Goal: Task Accomplishment & Management: Manage account settings

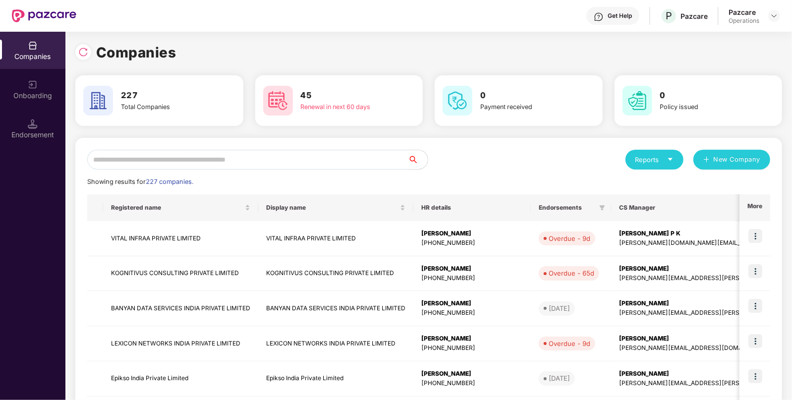
click at [289, 168] on input "text" at bounding box center [247, 160] width 321 height 20
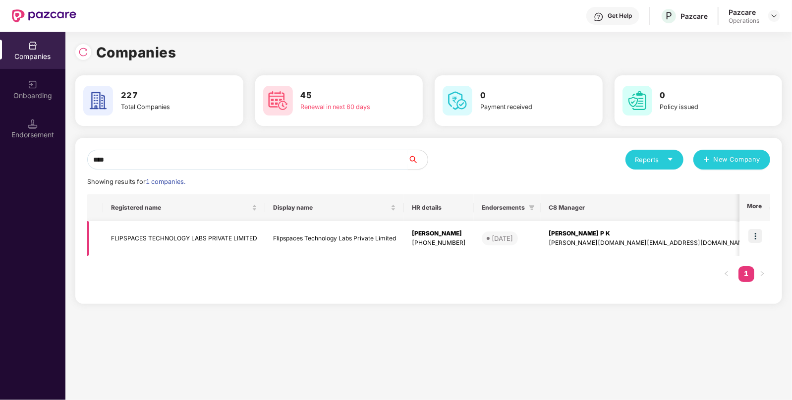
type input "****"
click at [139, 230] on td "FLIPSPACES TECHNOLOGY LABS PRIVATE LIMITED" at bounding box center [184, 238] width 162 height 35
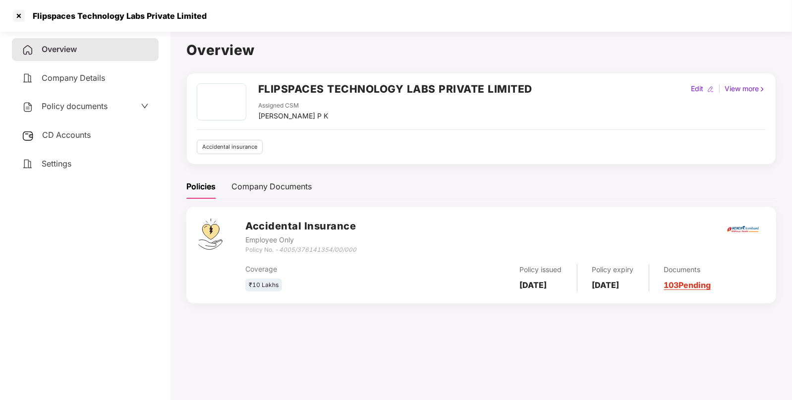
click at [60, 131] on span "CD Accounts" at bounding box center [66, 135] width 49 height 10
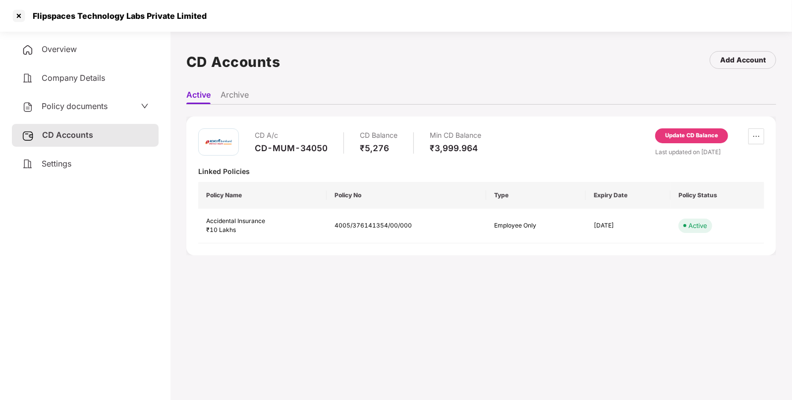
click at [42, 15] on div "Flipspaces Technology Labs Private Limited" at bounding box center [117, 16] width 180 height 10
copy div "Flipspaces Technology Labs Private Limited"
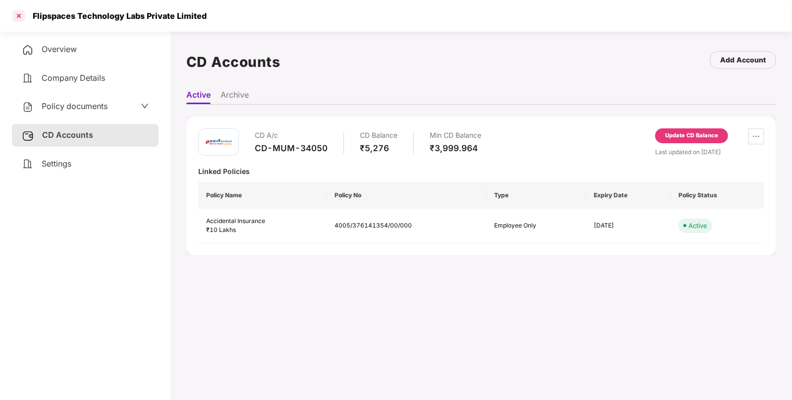
click at [22, 17] on div at bounding box center [19, 16] width 16 height 16
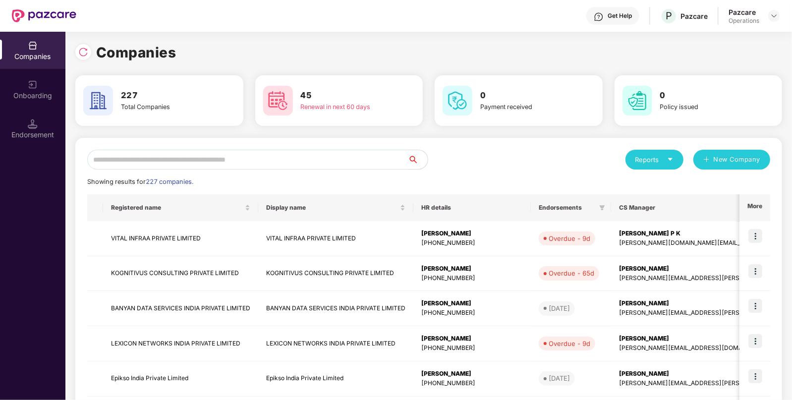
click at [280, 166] on input "text" at bounding box center [247, 160] width 321 height 20
paste input "**********"
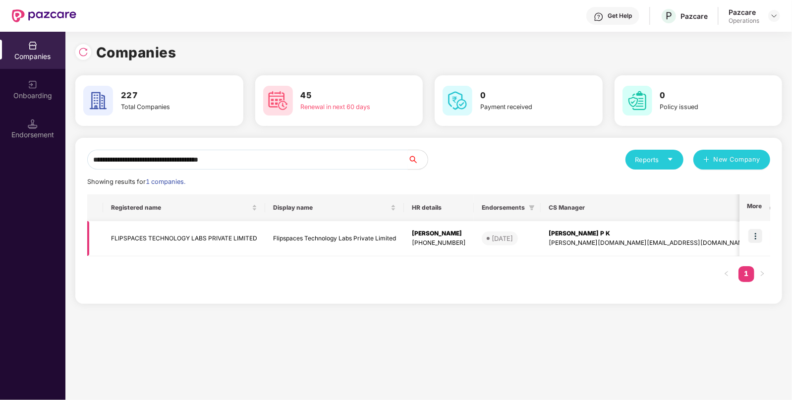
type input "**********"
click at [754, 233] on img at bounding box center [755, 236] width 14 height 14
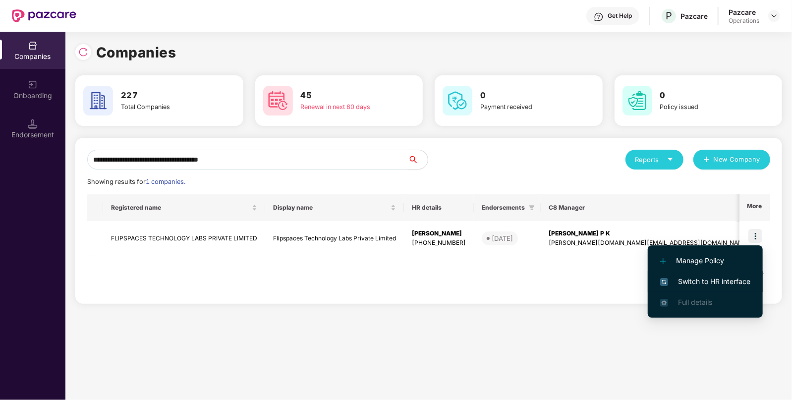
click at [722, 279] on span "Switch to HR interface" at bounding box center [705, 281] width 90 height 11
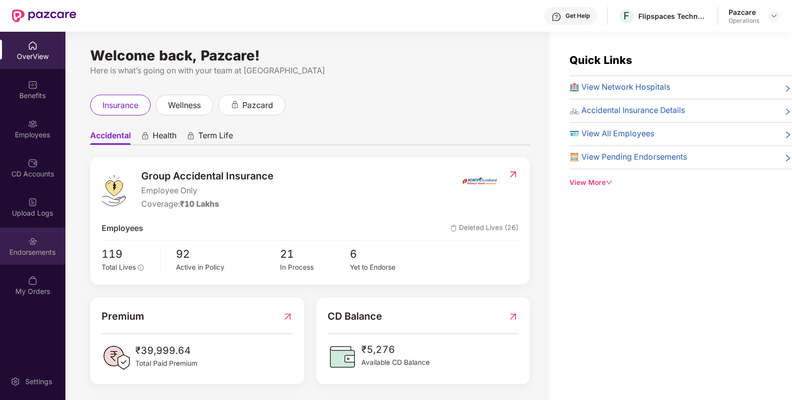
click at [30, 257] on div "Endorsements" at bounding box center [32, 252] width 65 height 10
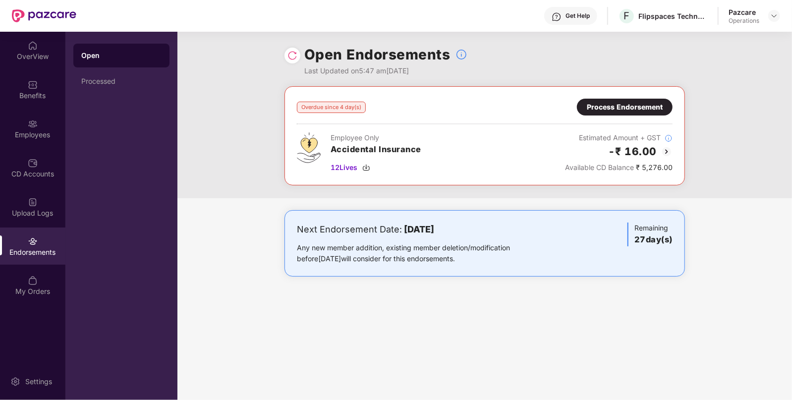
click at [620, 103] on div "Process Endorsement" at bounding box center [625, 107] width 76 height 11
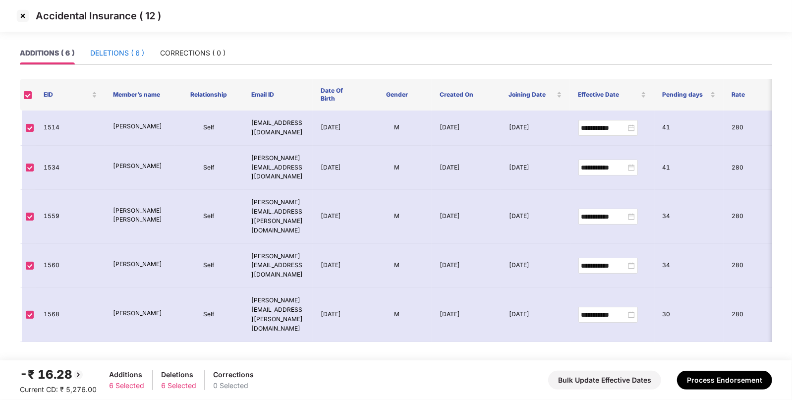
click at [111, 48] on div "DELETIONS ( 6 )" at bounding box center [117, 53] width 54 height 11
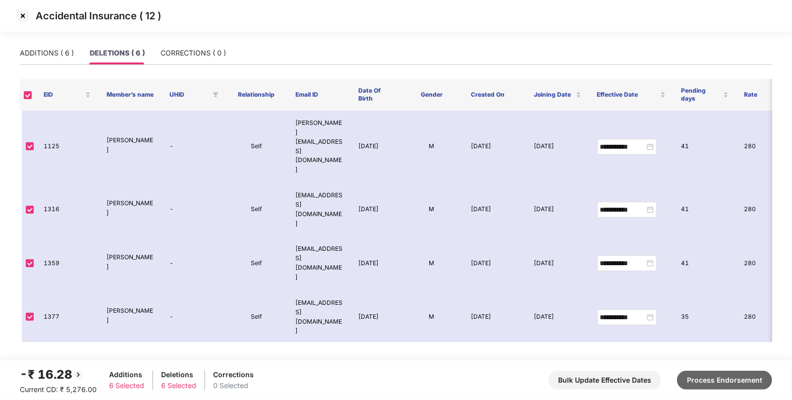
click at [713, 377] on button "Process Endorsement" at bounding box center [724, 380] width 95 height 19
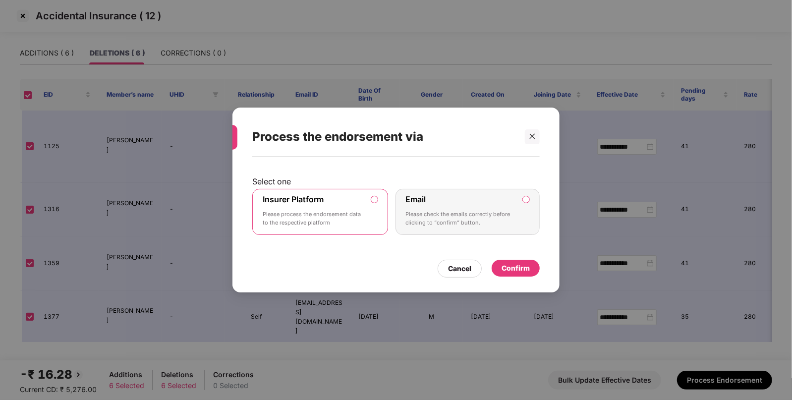
click at [509, 263] on div "Confirm" at bounding box center [516, 268] width 28 height 11
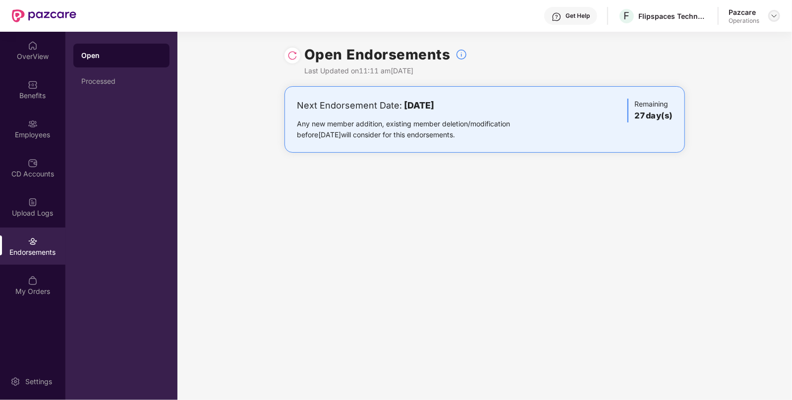
click at [776, 13] on img at bounding box center [774, 16] width 8 height 8
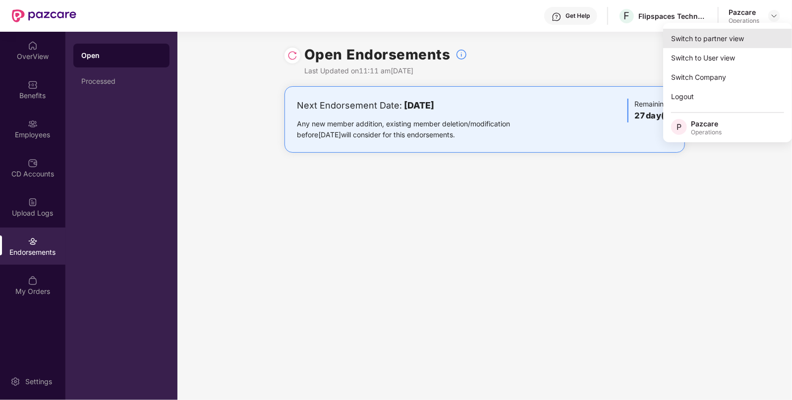
click at [722, 35] on div "Switch to partner view" at bounding box center [727, 38] width 129 height 19
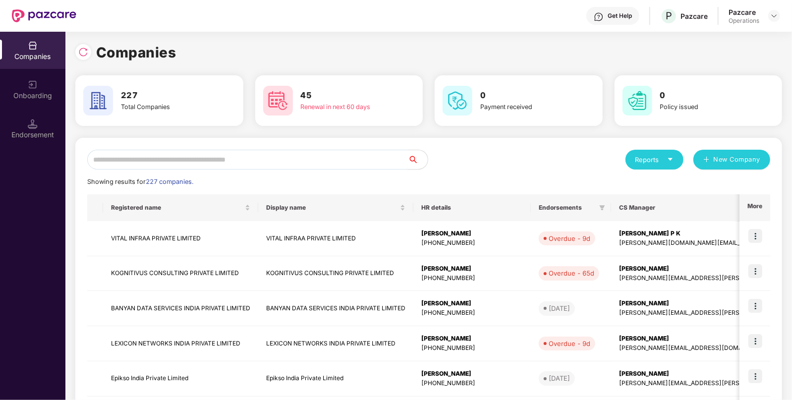
click at [303, 164] on input "text" at bounding box center [247, 160] width 321 height 20
paste input "**********"
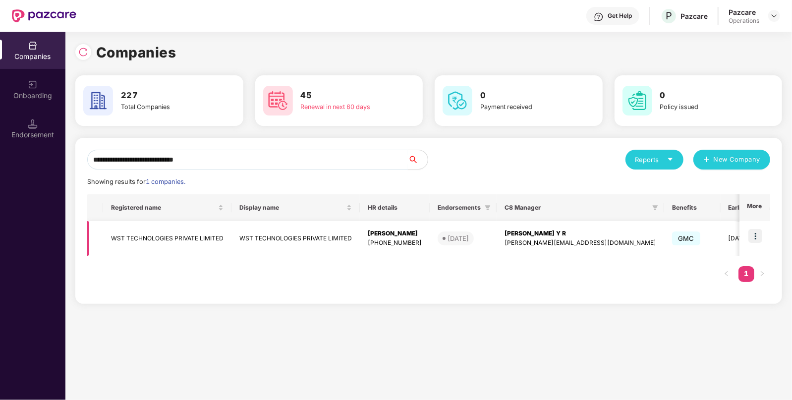
type input "**********"
click at [753, 230] on img at bounding box center [755, 236] width 14 height 14
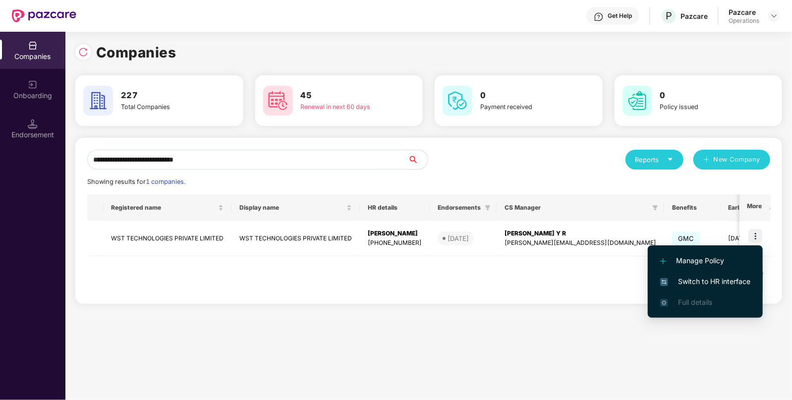
click at [715, 277] on span "Switch to HR interface" at bounding box center [705, 281] width 90 height 11
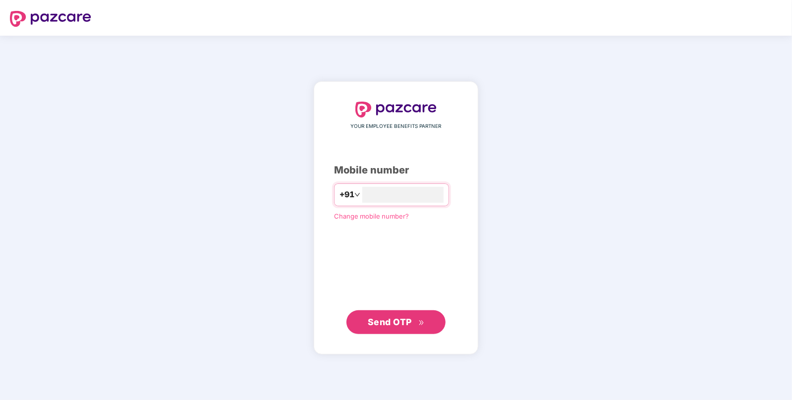
type input "*"
type input "**********"
click at [387, 320] on span "Send OTP" at bounding box center [390, 321] width 44 height 10
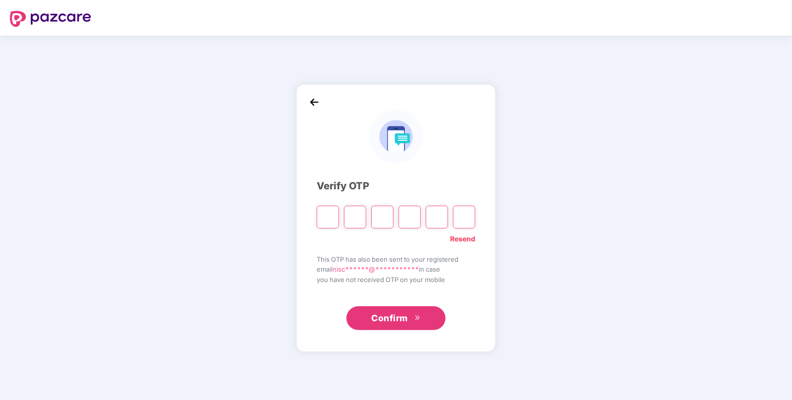
type input "*"
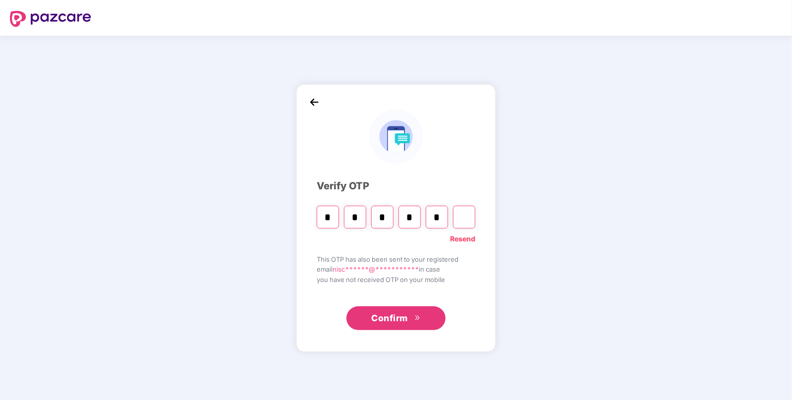
type input "*"
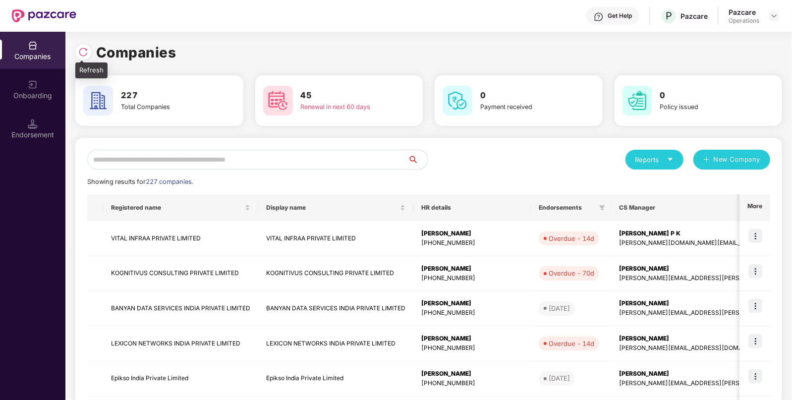
click at [80, 45] on div at bounding box center [83, 52] width 16 height 16
click at [219, 162] on input "text" at bounding box center [247, 160] width 321 height 20
paste input "**********"
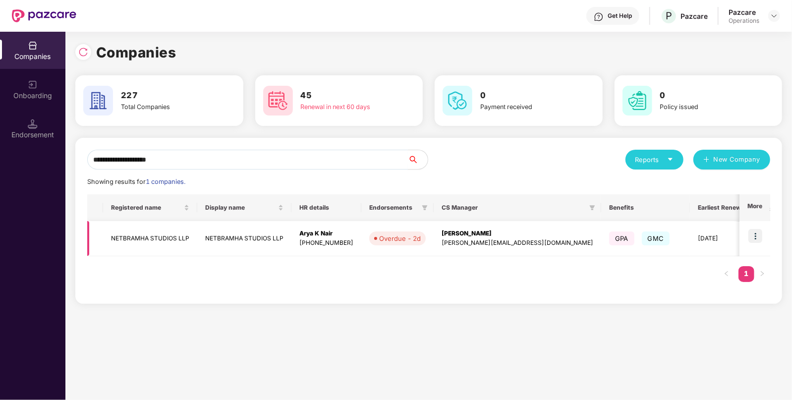
type input "**********"
click at [757, 229] on img at bounding box center [755, 236] width 14 height 14
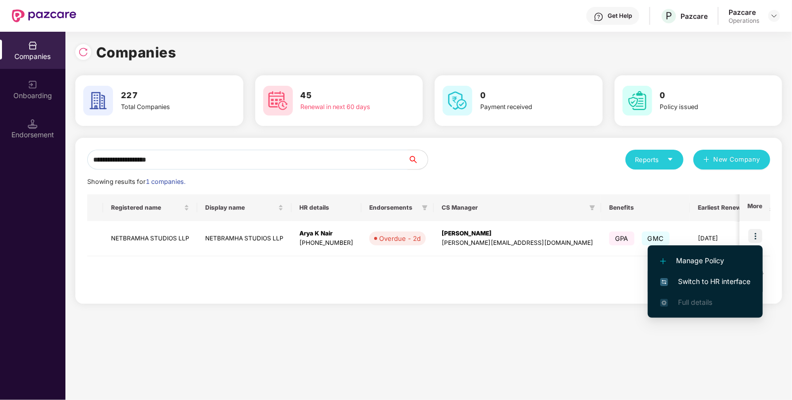
click at [701, 282] on span "Switch to HR interface" at bounding box center [705, 281] width 90 height 11
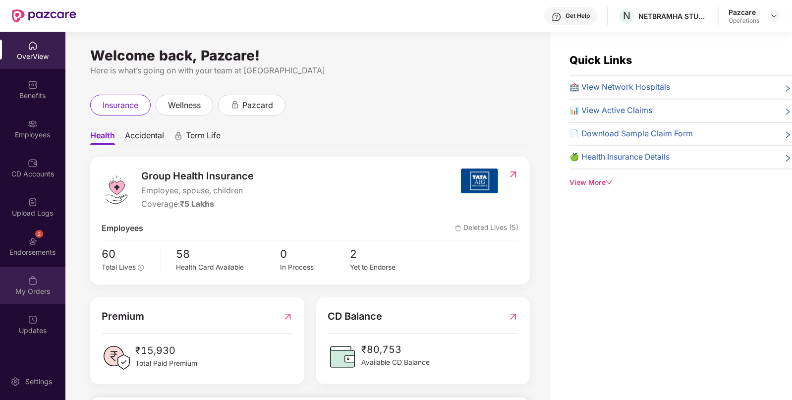
click at [36, 289] on div "My Orders" at bounding box center [32, 291] width 65 height 10
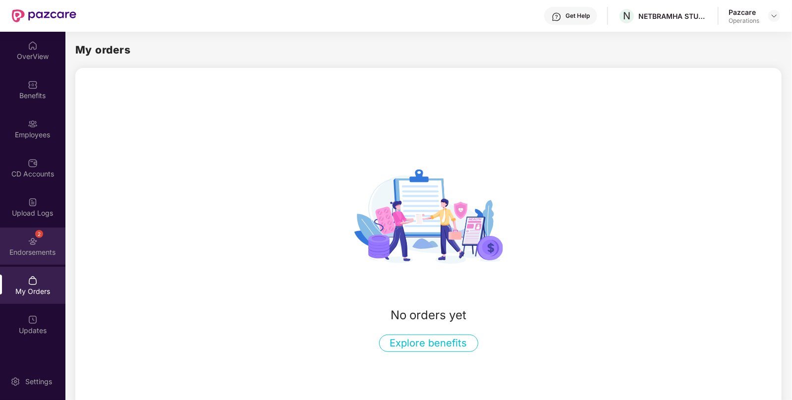
click at [33, 228] on div "2 Endorsements" at bounding box center [32, 245] width 65 height 37
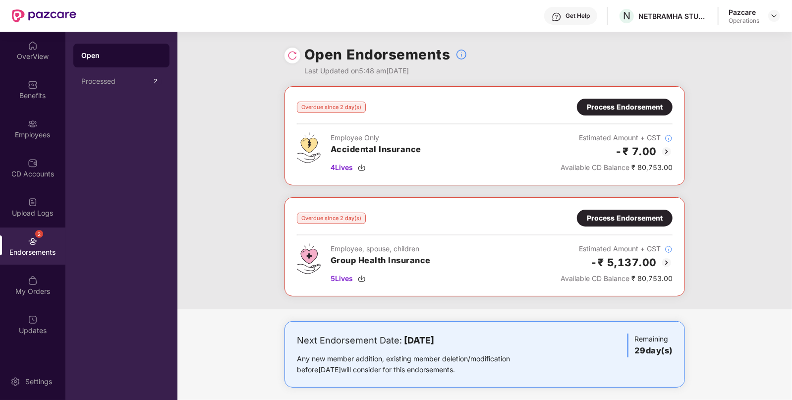
click at [665, 151] on img at bounding box center [667, 152] width 12 height 12
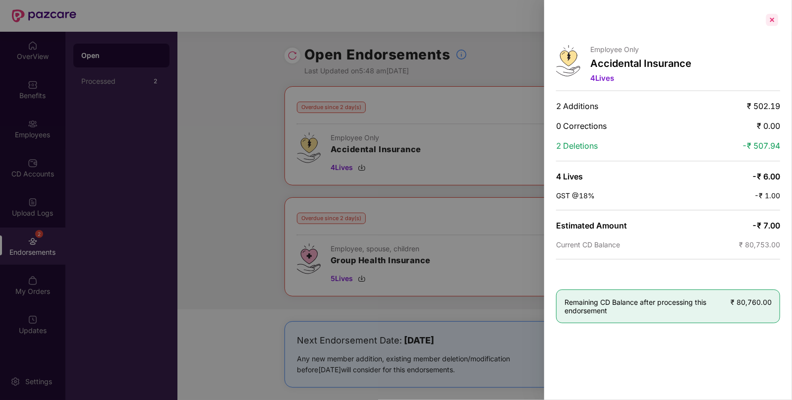
click at [767, 15] on div at bounding box center [772, 20] width 16 height 16
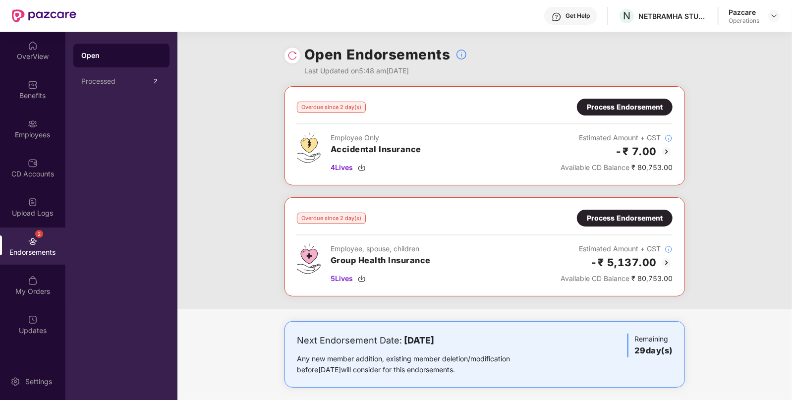
click at [296, 55] on img at bounding box center [292, 56] width 10 height 10
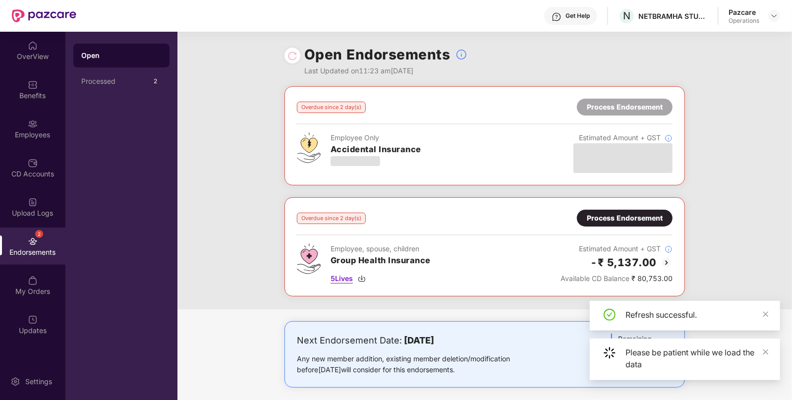
click at [365, 277] on img at bounding box center [362, 279] width 8 height 8
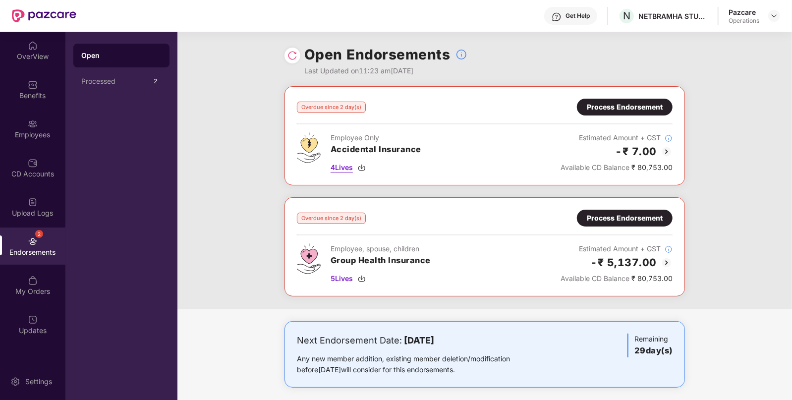
click at [364, 166] on img at bounding box center [362, 168] width 8 height 8
click at [614, 105] on div "Process Endorsement" at bounding box center [625, 107] width 76 height 11
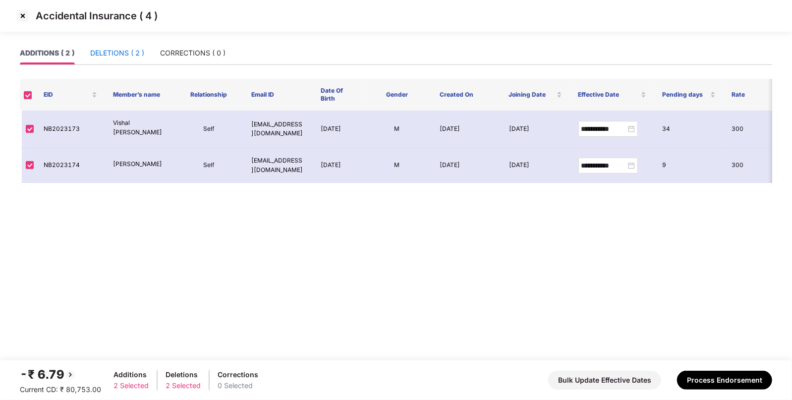
click at [130, 52] on div "DELETIONS ( 2 )" at bounding box center [117, 53] width 54 height 11
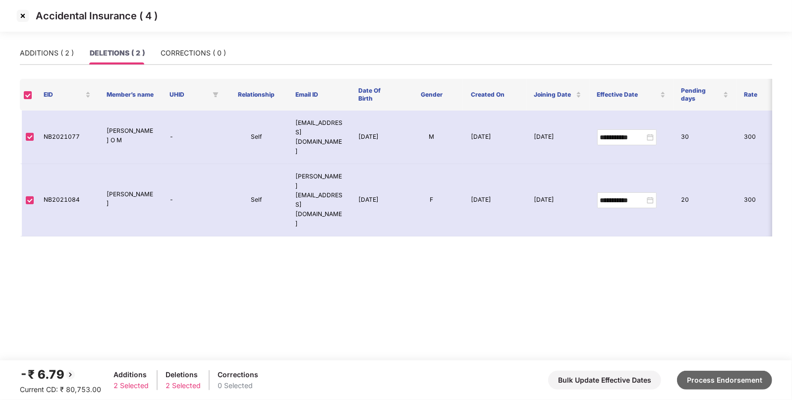
click at [696, 375] on button "Process Endorsement" at bounding box center [724, 380] width 95 height 19
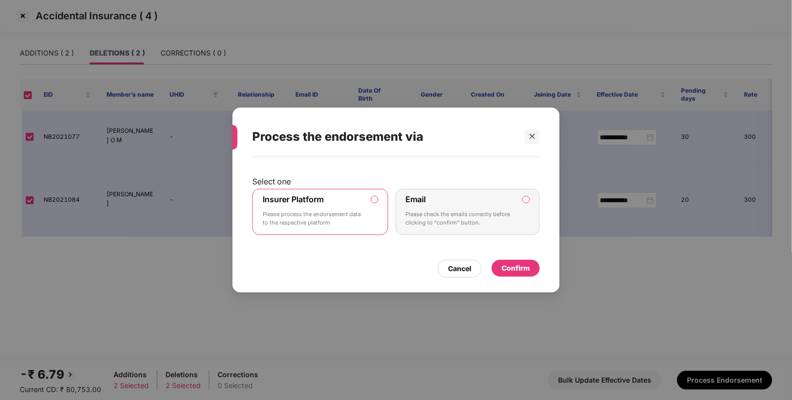
click at [528, 270] on div "Confirm" at bounding box center [516, 268] width 28 height 11
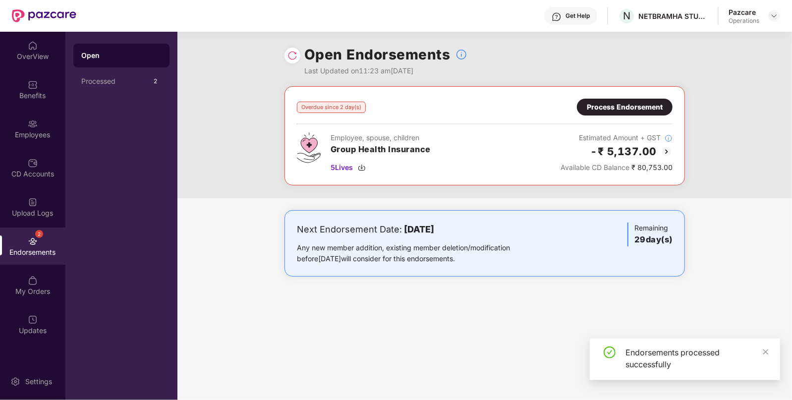
click at [610, 112] on div "Process Endorsement" at bounding box center [625, 107] width 76 height 11
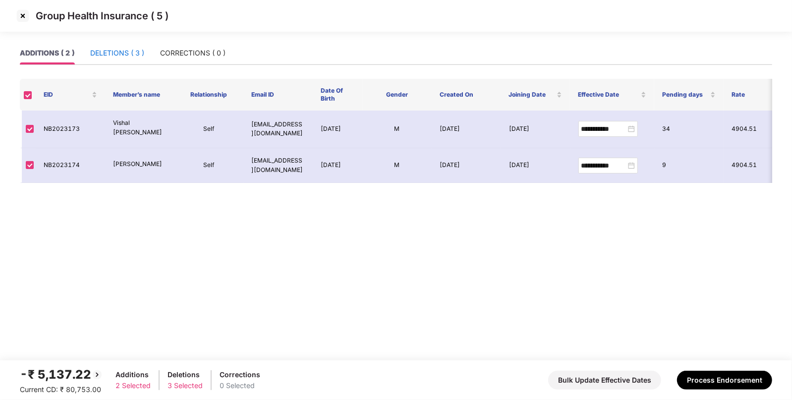
click at [134, 48] on div "DELETIONS ( 3 )" at bounding box center [117, 53] width 54 height 11
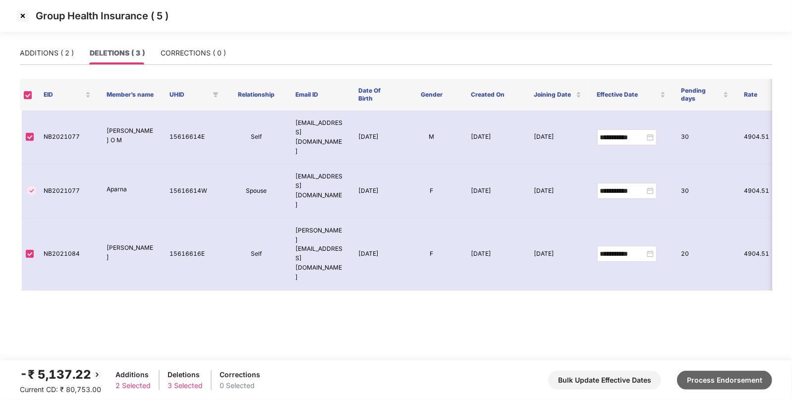
click at [730, 382] on button "Process Endorsement" at bounding box center [724, 380] width 95 height 19
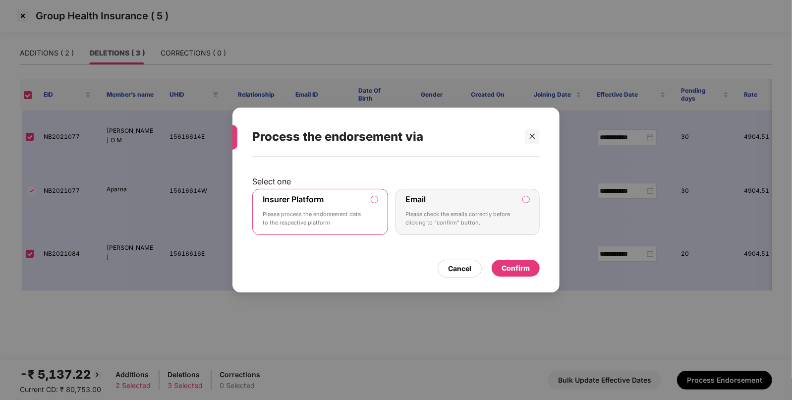
click at [518, 266] on div "Confirm" at bounding box center [516, 268] width 28 height 11
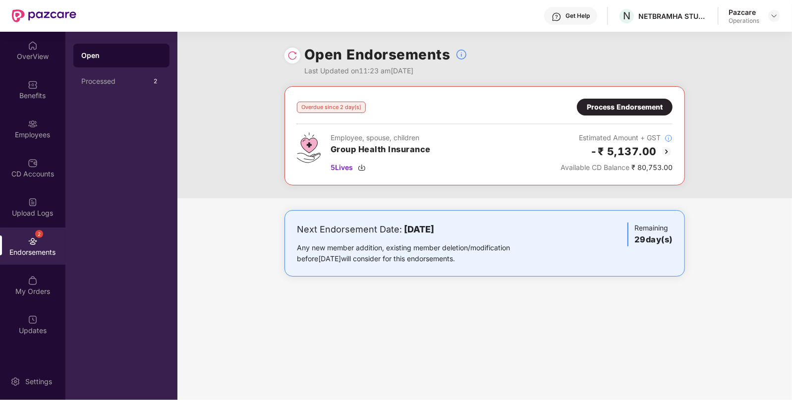
click at [624, 107] on div "Process Endorsement" at bounding box center [625, 107] width 76 height 11
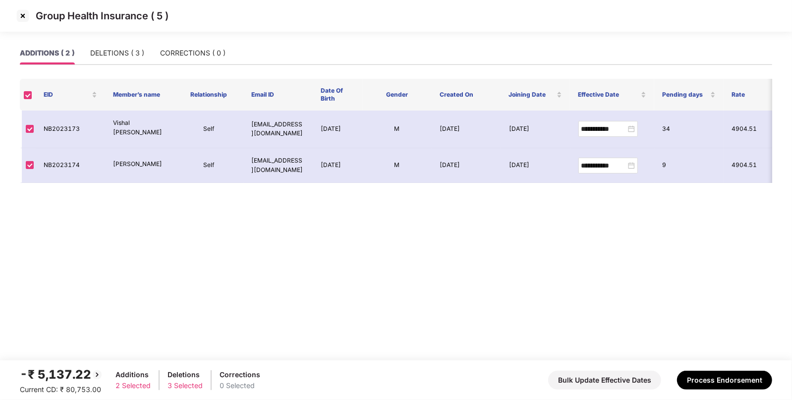
click at [129, 65] on div "ADDITIONS ( 2 ) DELETIONS ( 3 ) CORRECTIONS ( 0 )" at bounding box center [396, 57] width 752 height 31
click at [126, 59] on div "DELETIONS ( 3 )" at bounding box center [117, 53] width 54 height 23
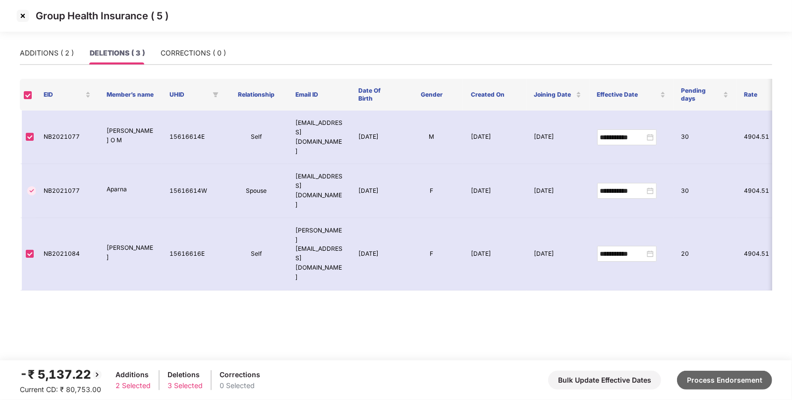
click at [741, 384] on button "Process Endorsement" at bounding box center [724, 380] width 95 height 19
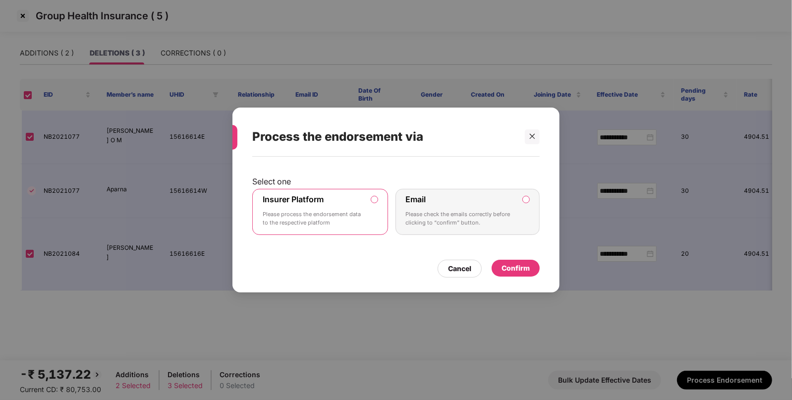
click at [506, 263] on div "Confirm" at bounding box center [516, 268] width 28 height 11
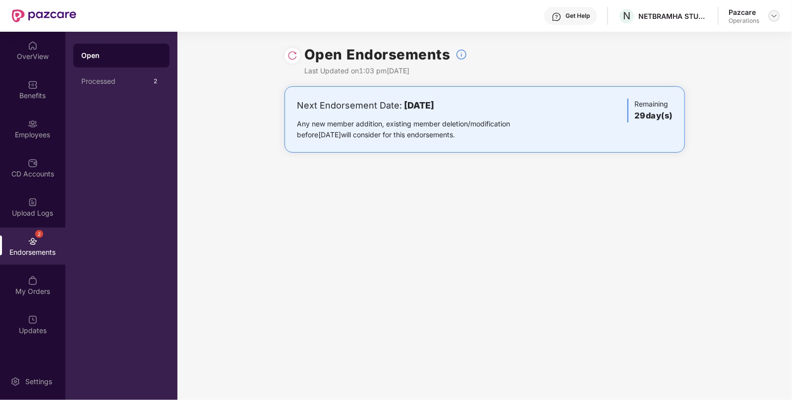
click at [771, 13] on img at bounding box center [774, 16] width 8 height 8
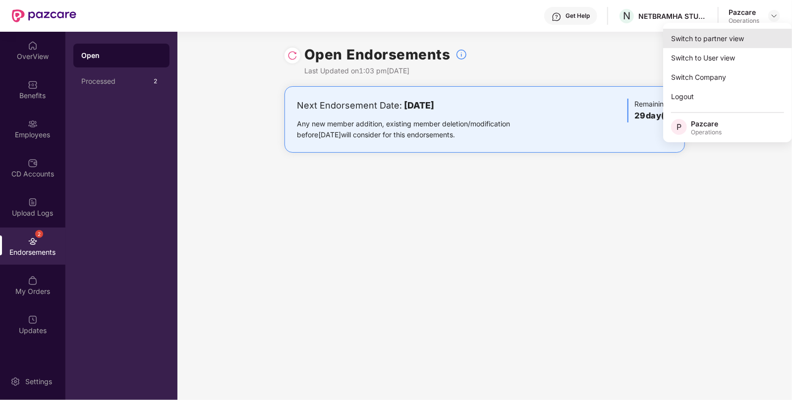
click at [715, 36] on div "Switch to partner view" at bounding box center [727, 38] width 129 height 19
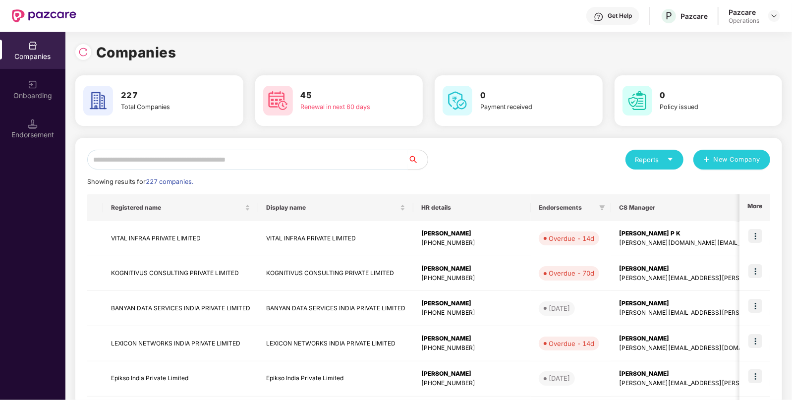
click at [262, 167] on input "text" at bounding box center [247, 160] width 321 height 20
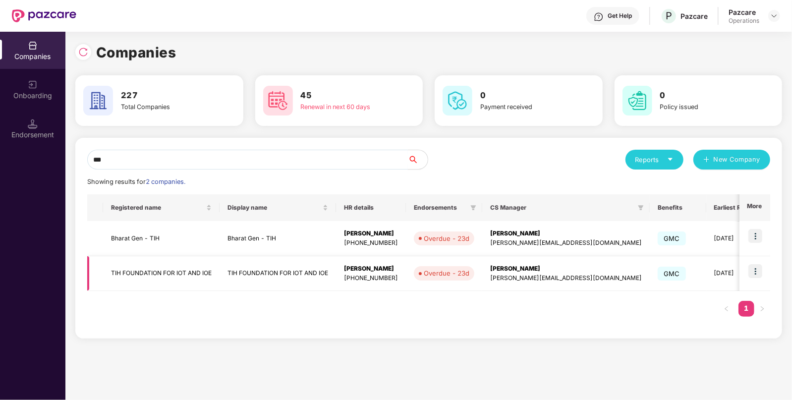
type input "***"
click at [751, 271] on img at bounding box center [755, 271] width 14 height 14
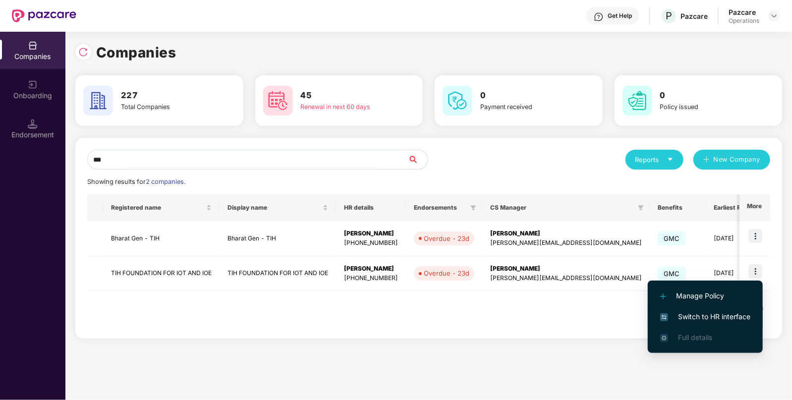
click at [690, 312] on span "Switch to HR interface" at bounding box center [705, 316] width 90 height 11
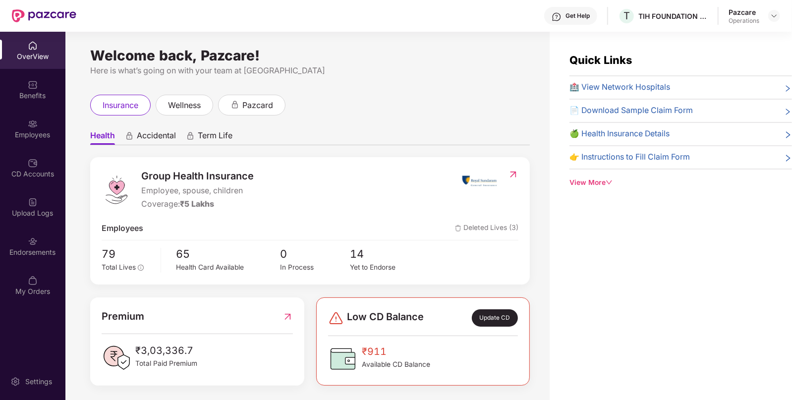
click at [38, 245] on div "Endorsements" at bounding box center [32, 245] width 65 height 37
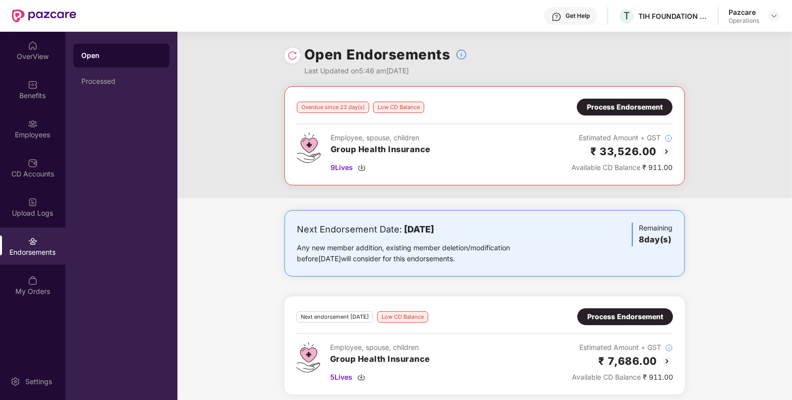
scroll to position [5, 0]
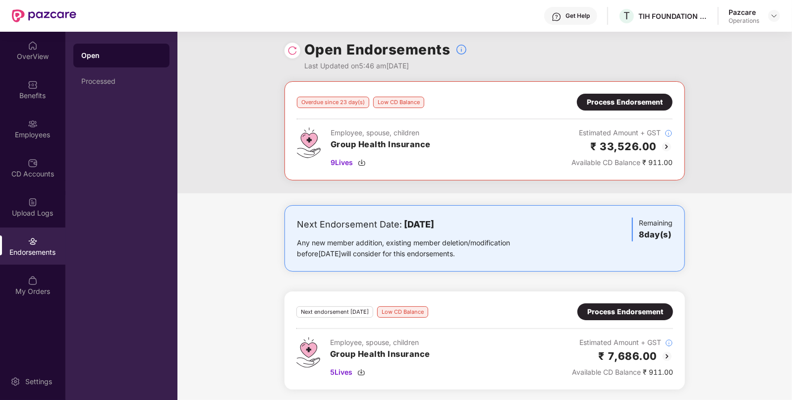
click at [666, 141] on img at bounding box center [667, 147] width 12 height 12
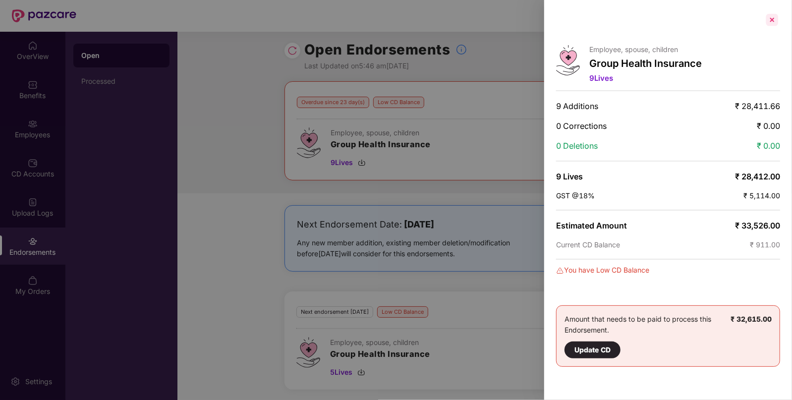
click at [775, 19] on div at bounding box center [772, 20] width 16 height 16
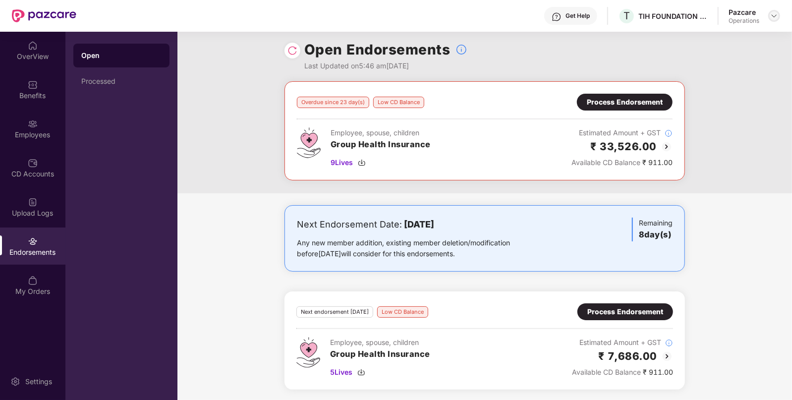
click at [773, 13] on img at bounding box center [774, 16] width 8 height 8
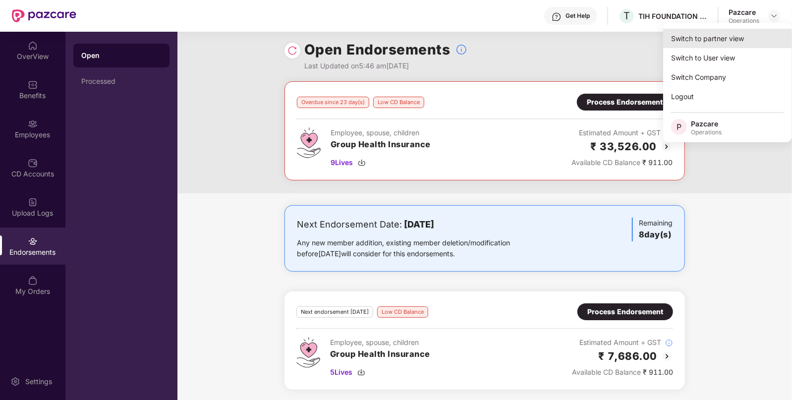
click at [745, 34] on div "Switch to partner view" at bounding box center [727, 38] width 129 height 19
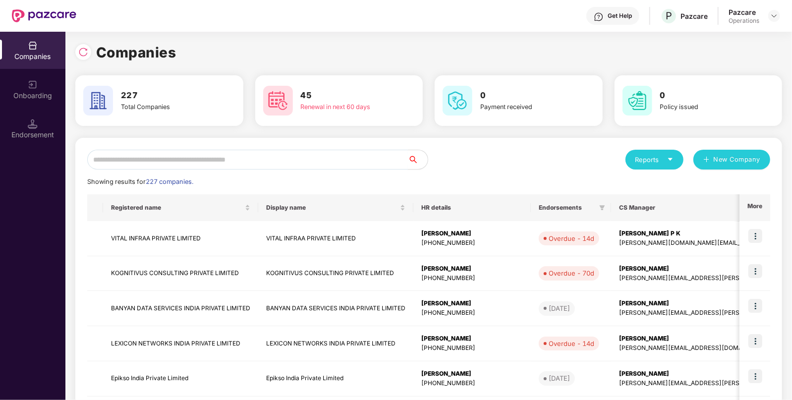
click at [216, 162] on input "text" at bounding box center [247, 160] width 321 height 20
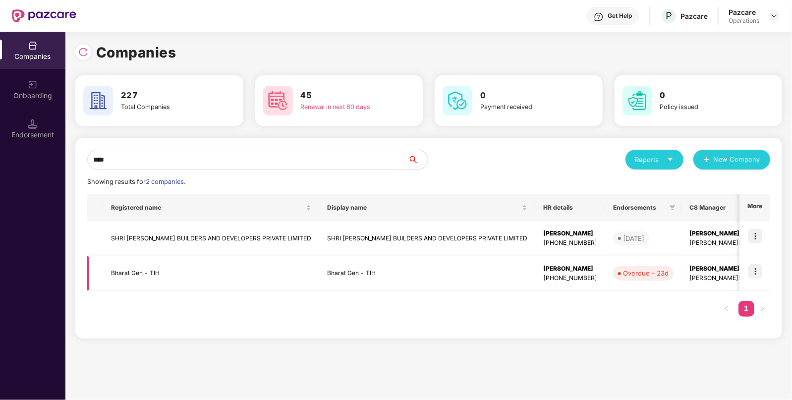
type input "****"
click at [754, 271] on img at bounding box center [755, 271] width 14 height 14
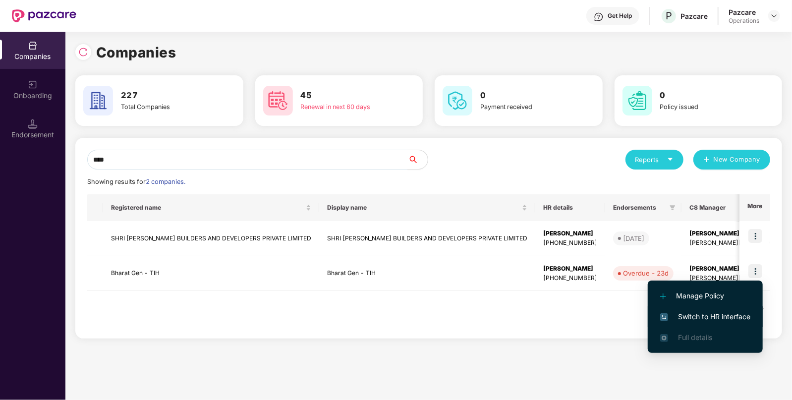
click at [694, 312] on span "Switch to HR interface" at bounding box center [705, 316] width 90 height 11
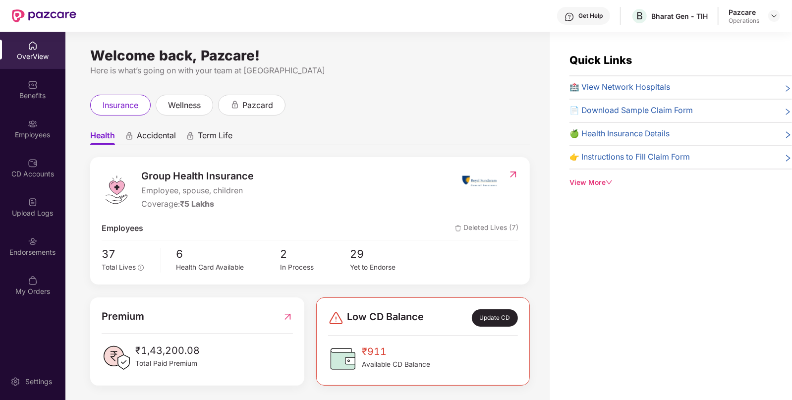
click at [25, 250] on div "Endorsements" at bounding box center [32, 252] width 65 height 10
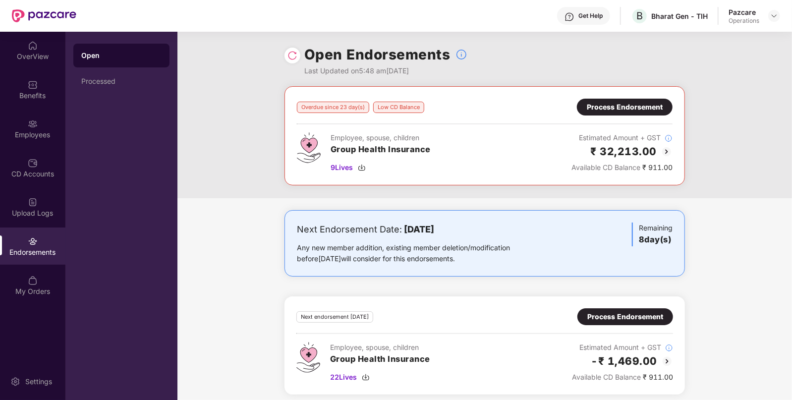
click at [666, 150] on img at bounding box center [667, 152] width 12 height 12
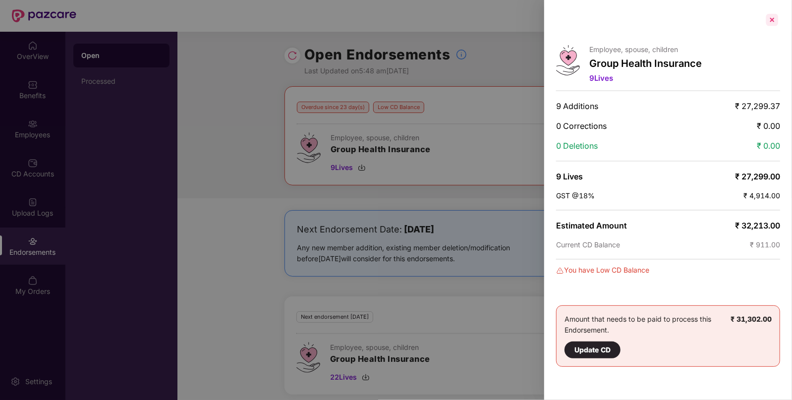
click at [772, 27] on div at bounding box center [772, 20] width 16 height 16
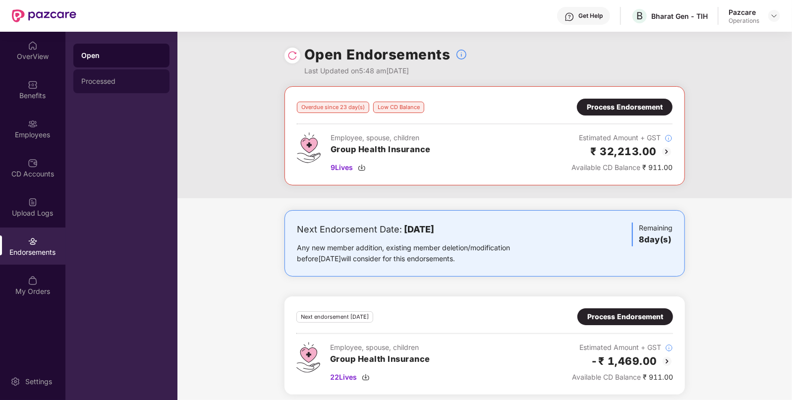
click at [88, 85] on div "Processed" at bounding box center [121, 81] width 80 height 8
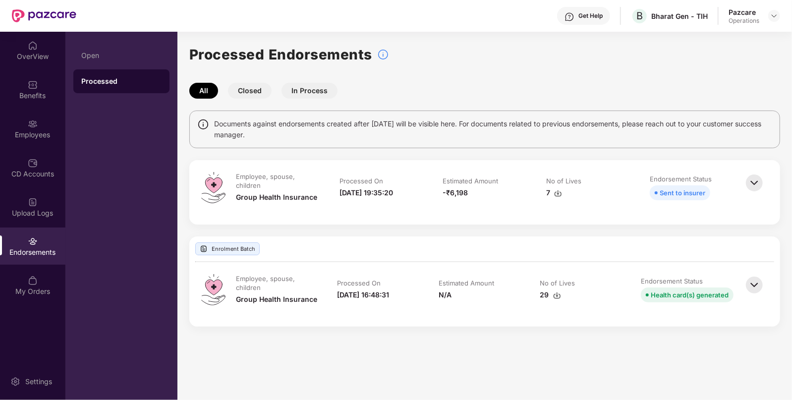
click at [34, 239] on img at bounding box center [33, 241] width 10 height 10
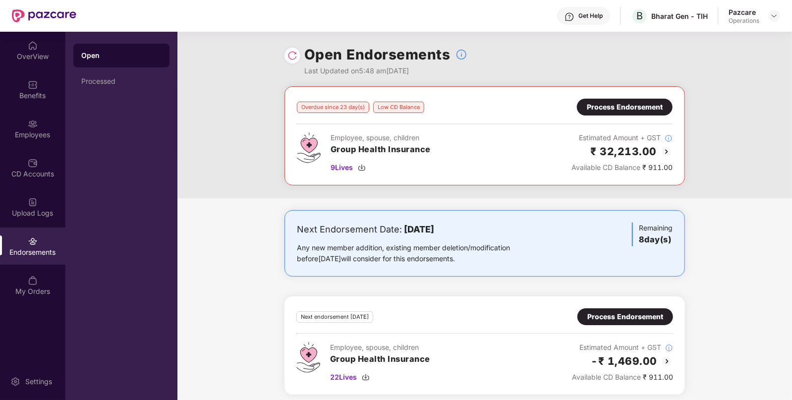
click at [667, 147] on img at bounding box center [667, 152] width 12 height 12
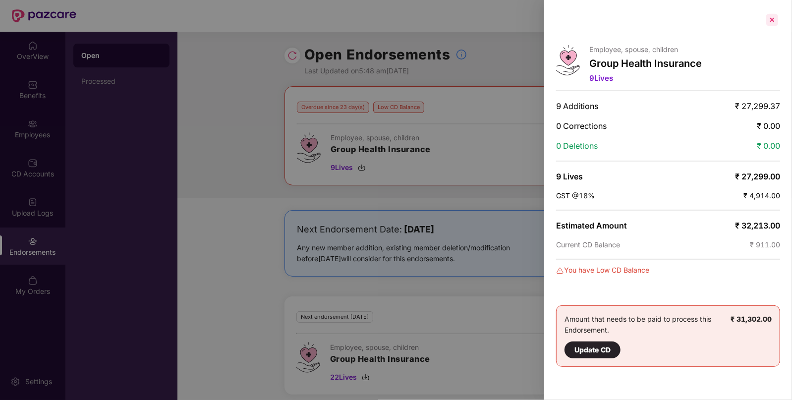
click at [773, 21] on div at bounding box center [772, 20] width 16 height 16
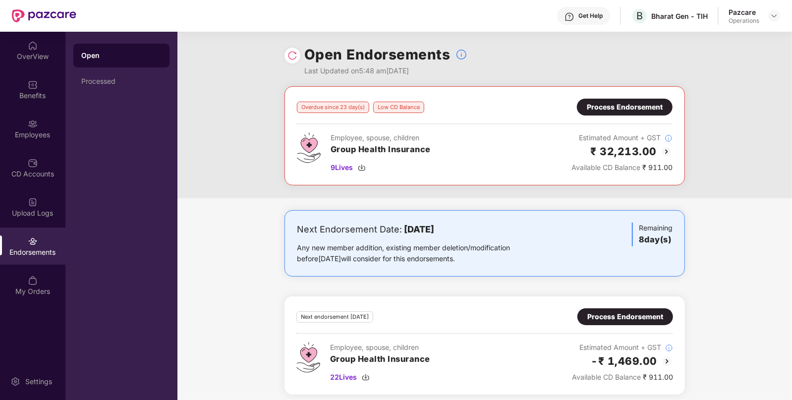
click at [290, 52] on img at bounding box center [292, 56] width 10 height 10
click at [628, 97] on div "Overdue since 23 day(s) Low CD Balance Process Endorsement Employee, spouse, ch…" at bounding box center [484, 135] width 400 height 99
click at [623, 103] on div "Process Endorsement" at bounding box center [625, 107] width 76 height 11
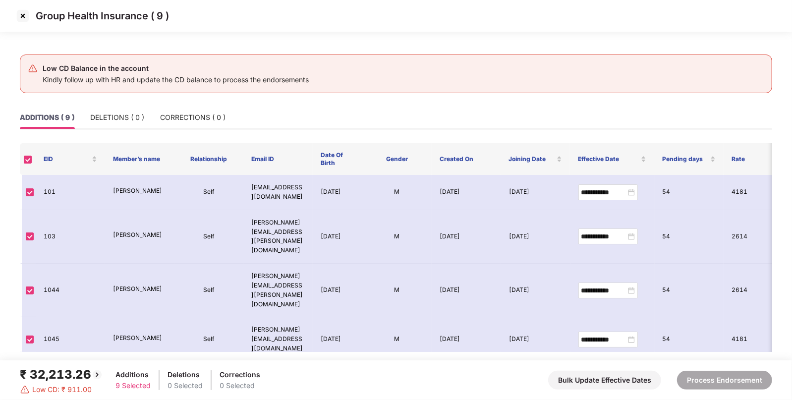
click at [21, 13] on img at bounding box center [23, 16] width 16 height 16
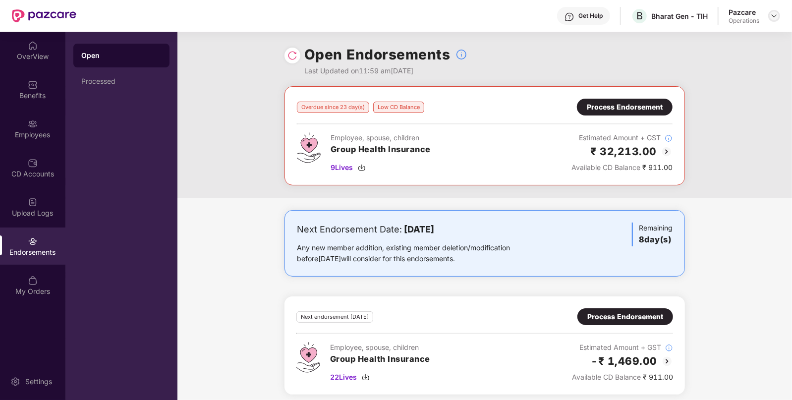
click at [773, 18] on img at bounding box center [774, 16] width 8 height 8
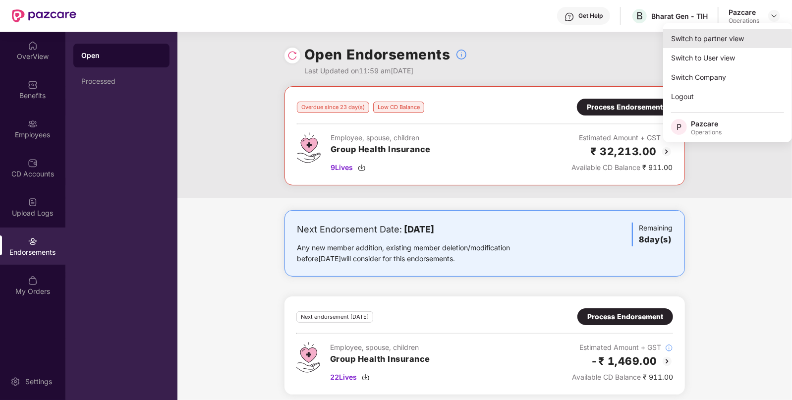
click at [714, 37] on div "Switch to partner view" at bounding box center [727, 38] width 129 height 19
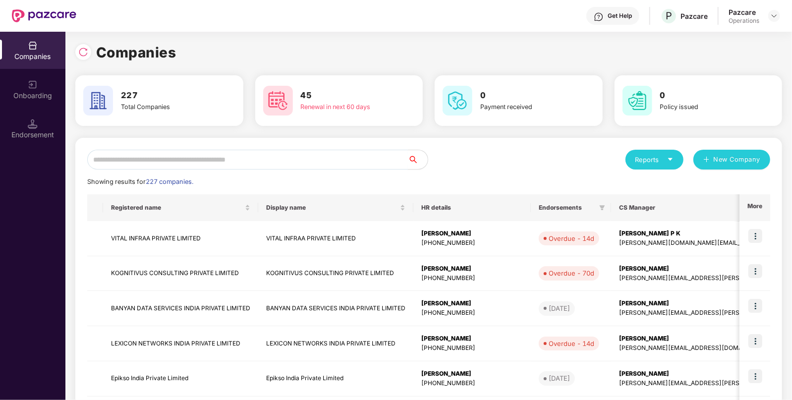
click at [327, 159] on input "text" at bounding box center [247, 160] width 321 height 20
paste input "**********"
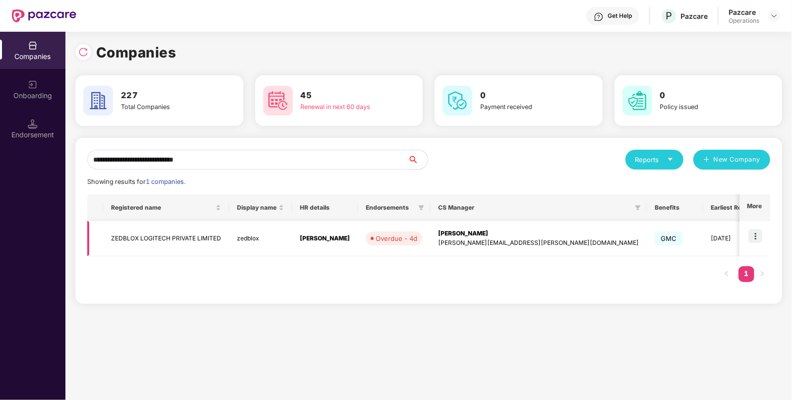
type input "**********"
click at [754, 233] on img at bounding box center [755, 236] width 14 height 14
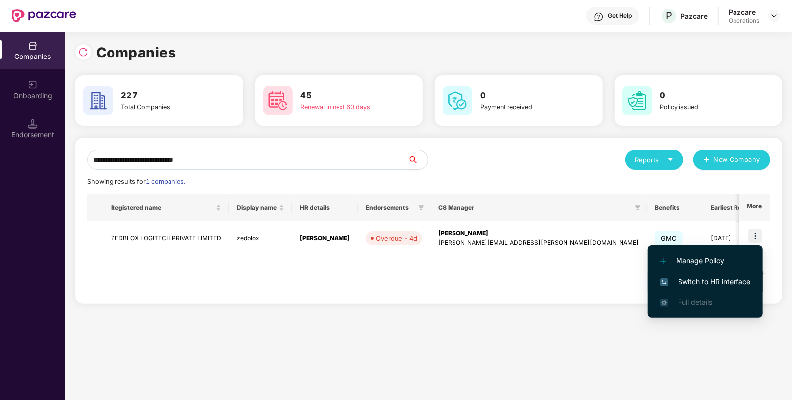
click at [690, 280] on span "Switch to HR interface" at bounding box center [705, 281] width 90 height 11
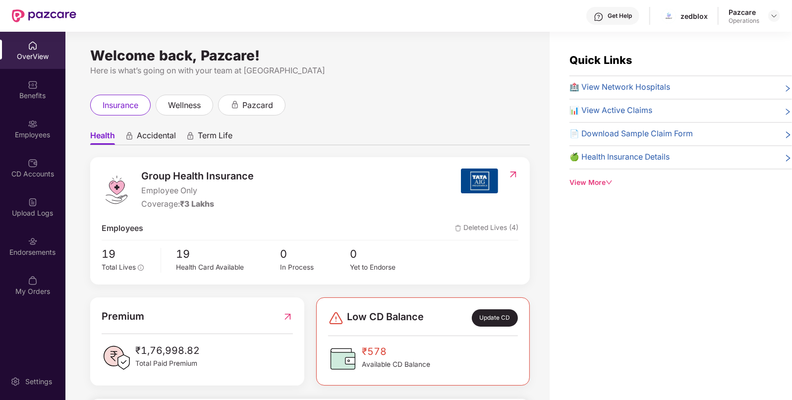
click at [37, 255] on div "Endorsements" at bounding box center [32, 252] width 65 height 10
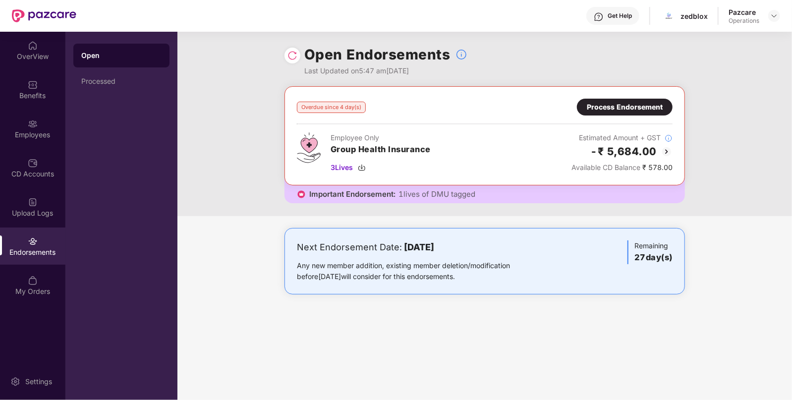
click at [665, 149] on img at bounding box center [667, 152] width 12 height 12
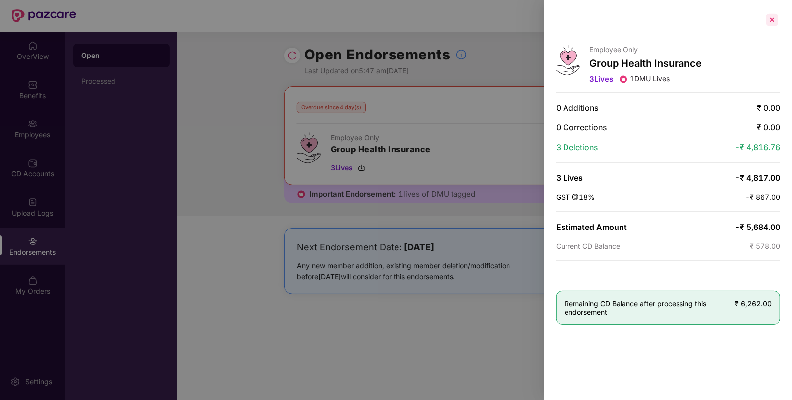
click at [769, 15] on div at bounding box center [772, 20] width 16 height 16
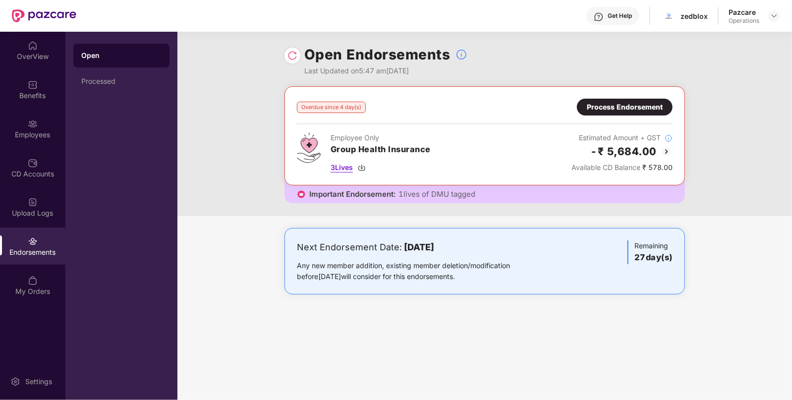
click at [365, 168] on img at bounding box center [362, 168] width 8 height 8
click at [622, 105] on div "Process Endorsement" at bounding box center [625, 107] width 76 height 11
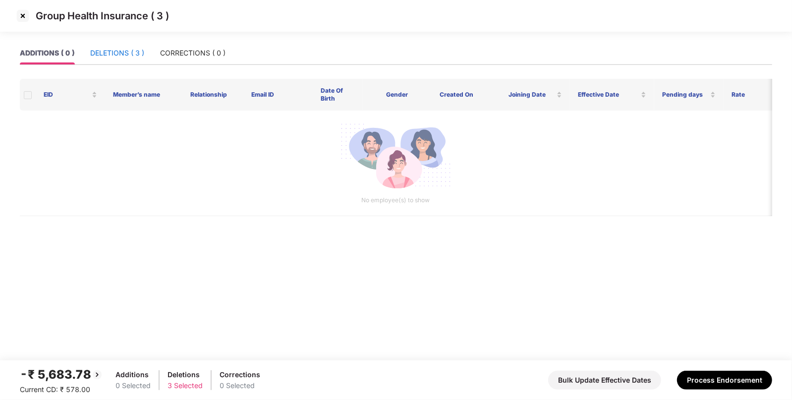
click at [135, 50] on div "DELETIONS ( 3 )" at bounding box center [117, 53] width 54 height 11
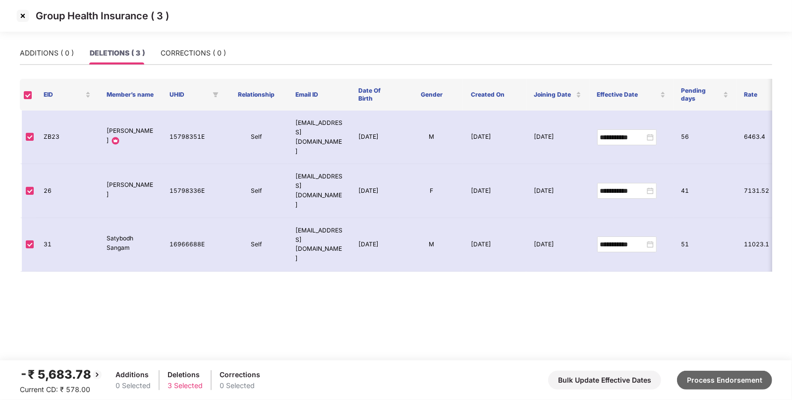
click at [735, 377] on button "Process Endorsement" at bounding box center [724, 380] width 95 height 19
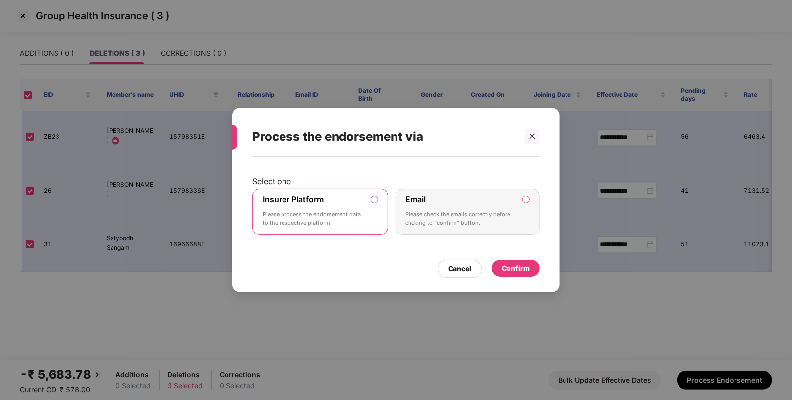
click at [518, 264] on div "Confirm" at bounding box center [516, 268] width 28 height 11
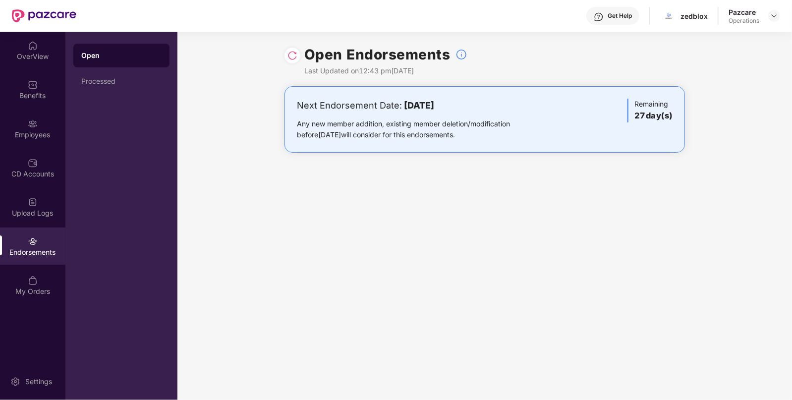
click at [768, 18] on div at bounding box center [774, 16] width 12 height 12
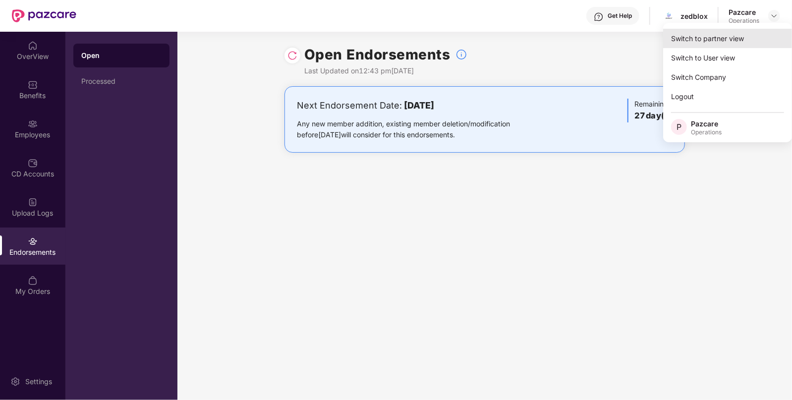
click at [692, 35] on div "Switch to partner view" at bounding box center [727, 38] width 129 height 19
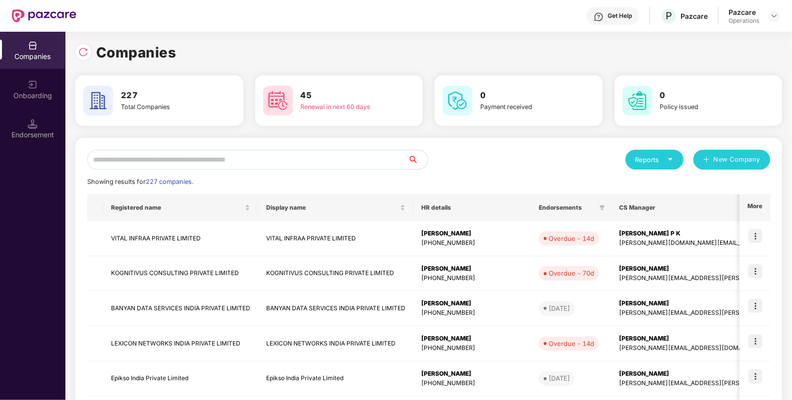
click at [226, 162] on input "text" at bounding box center [247, 160] width 321 height 20
paste input "**********"
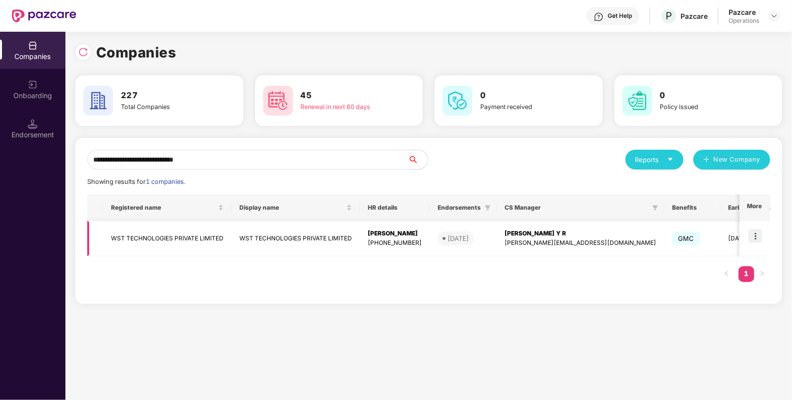
type input "**********"
click at [760, 235] on img at bounding box center [755, 236] width 14 height 14
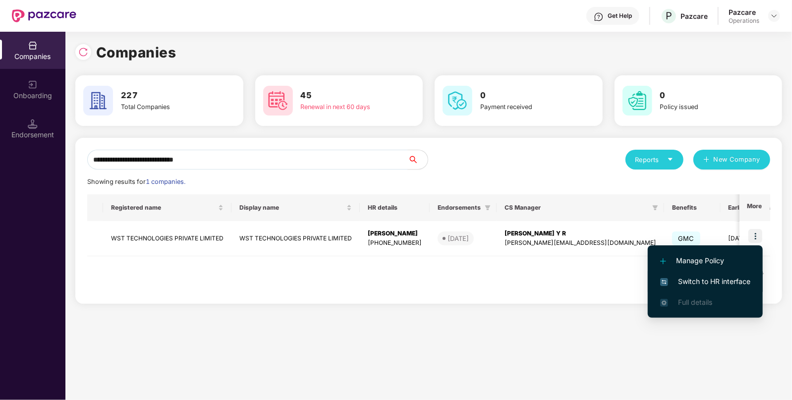
click at [701, 276] on span "Switch to HR interface" at bounding box center [705, 281] width 90 height 11
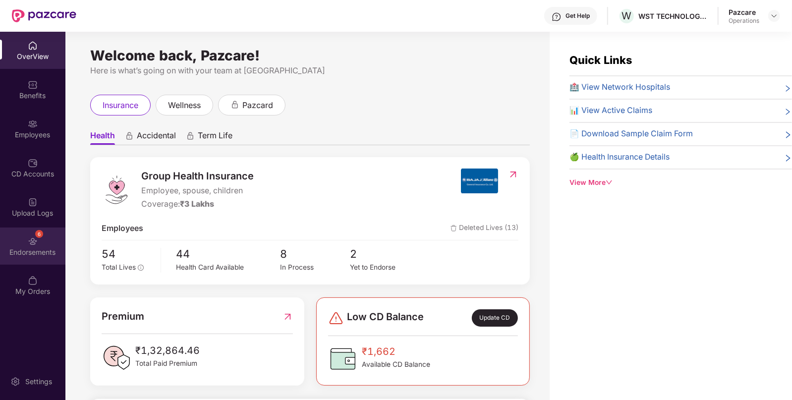
click at [0, 247] on div "Endorsements" at bounding box center [32, 252] width 65 height 10
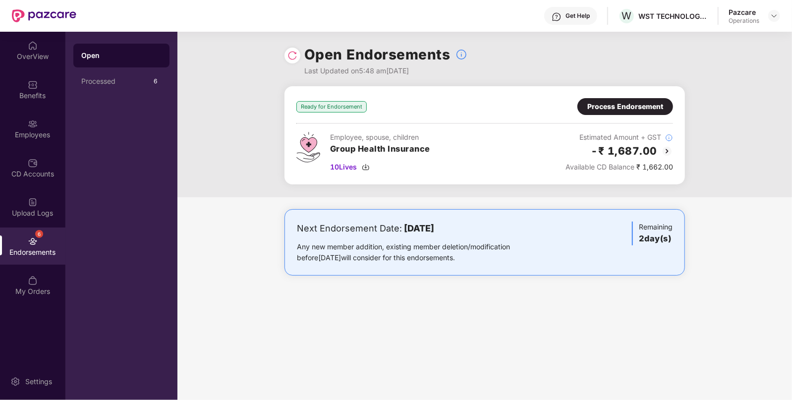
click at [665, 145] on img at bounding box center [667, 151] width 12 height 12
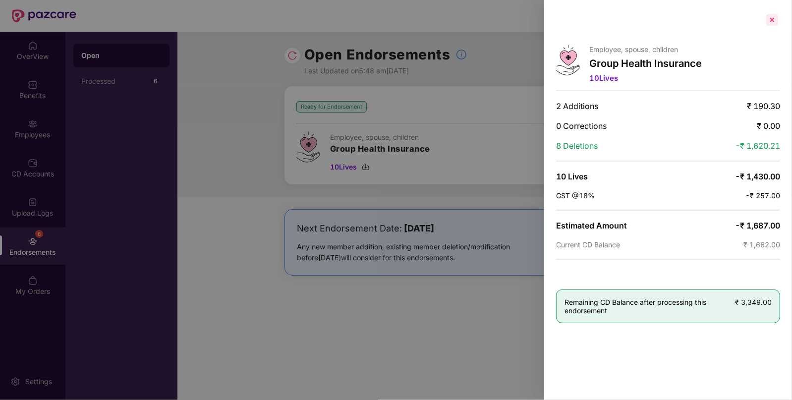
click at [774, 24] on div at bounding box center [772, 20] width 16 height 16
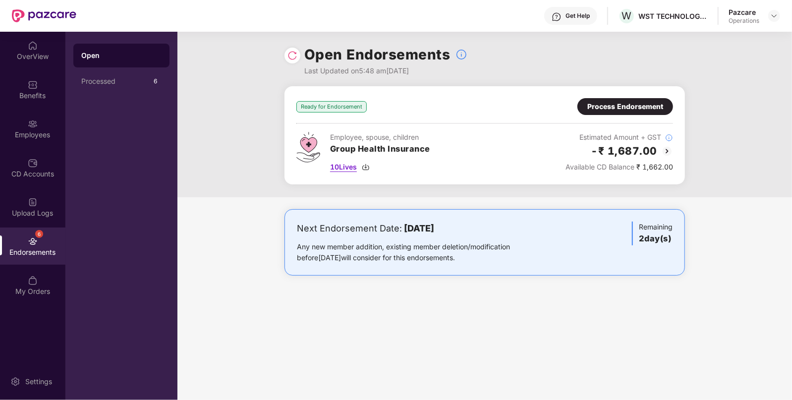
click at [370, 165] on img at bounding box center [366, 167] width 8 height 8
click at [773, 18] on img at bounding box center [774, 16] width 8 height 8
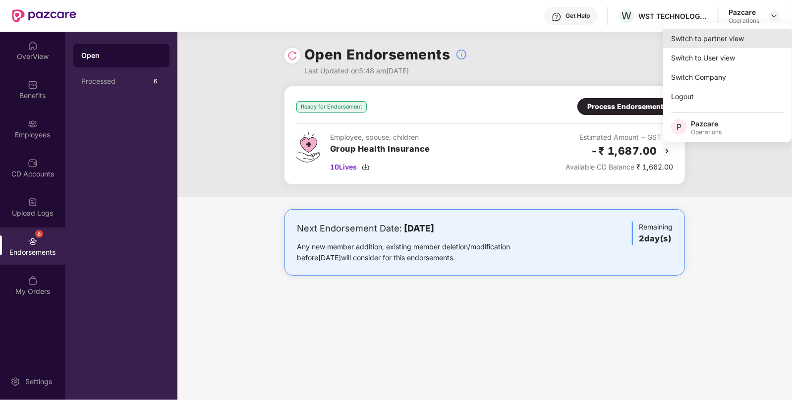
click at [699, 39] on div "Switch to partner view" at bounding box center [727, 38] width 129 height 19
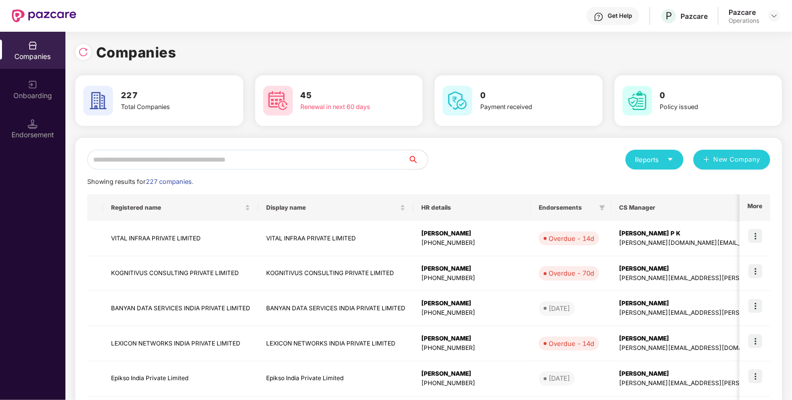
click at [287, 159] on input "text" at bounding box center [247, 160] width 321 height 20
paste input "**********"
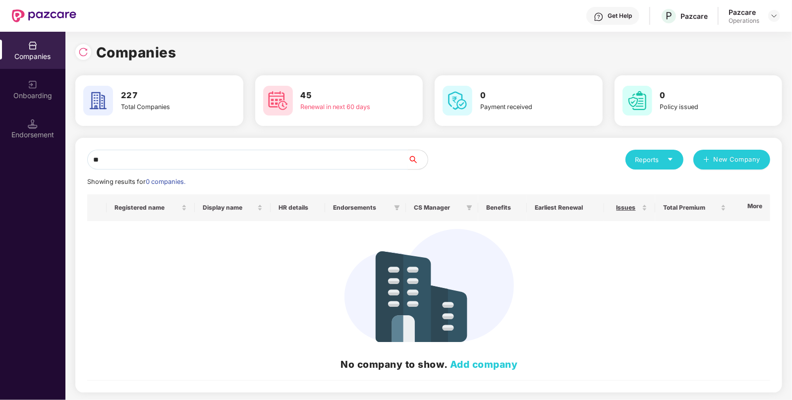
type input "*"
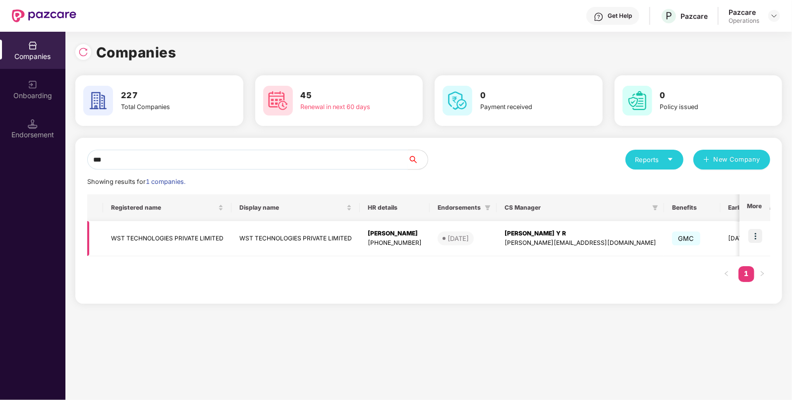
type input "***"
click at [755, 233] on img at bounding box center [755, 236] width 14 height 14
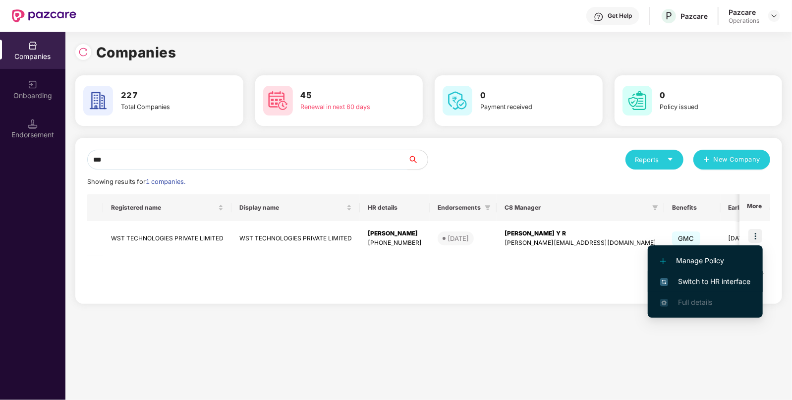
click at [701, 280] on span "Switch to HR interface" at bounding box center [705, 281] width 90 height 11
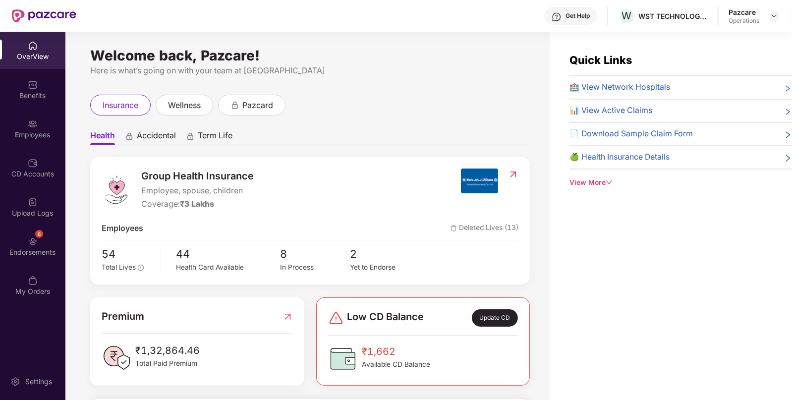
click at [29, 242] on img at bounding box center [33, 241] width 10 height 10
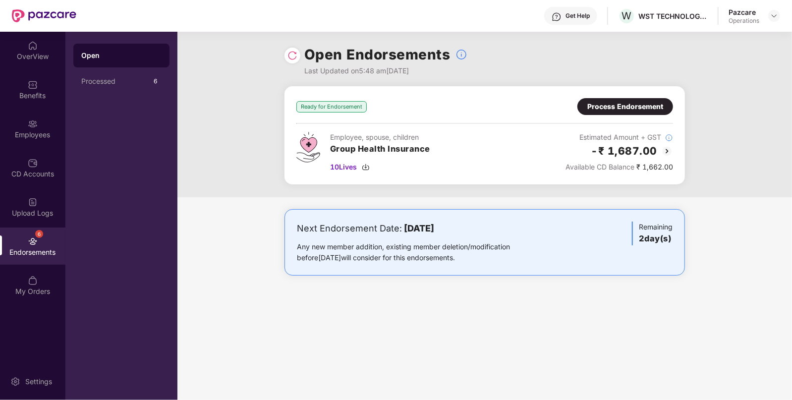
click at [641, 102] on div "Process Endorsement" at bounding box center [625, 106] width 76 height 11
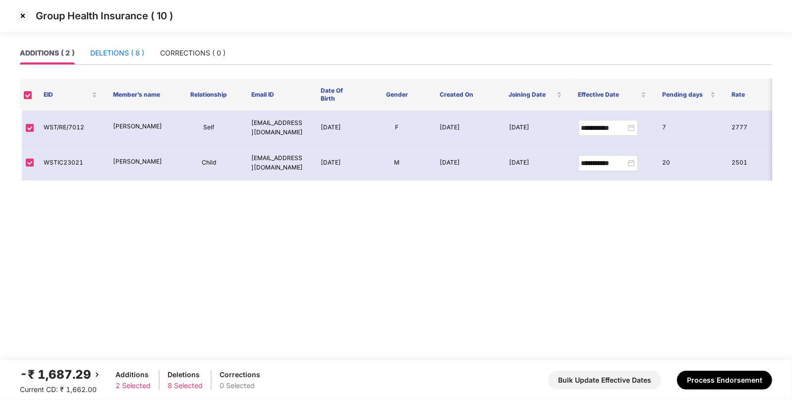
click at [116, 51] on div "DELETIONS ( 8 )" at bounding box center [117, 53] width 54 height 11
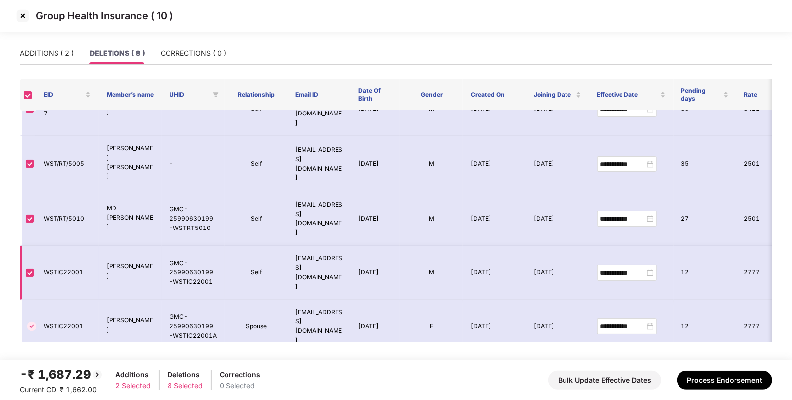
scroll to position [23, 0]
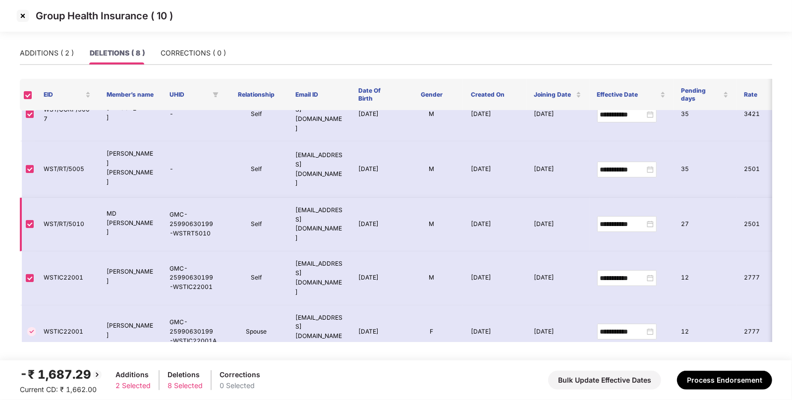
click at [182, 198] on td "GMC-25990630199-WSTRT5010" at bounding box center [193, 225] width 63 height 54
copy td "GMC-25990630199-WSTRT5010"
